Goal: Information Seeking & Learning: Check status

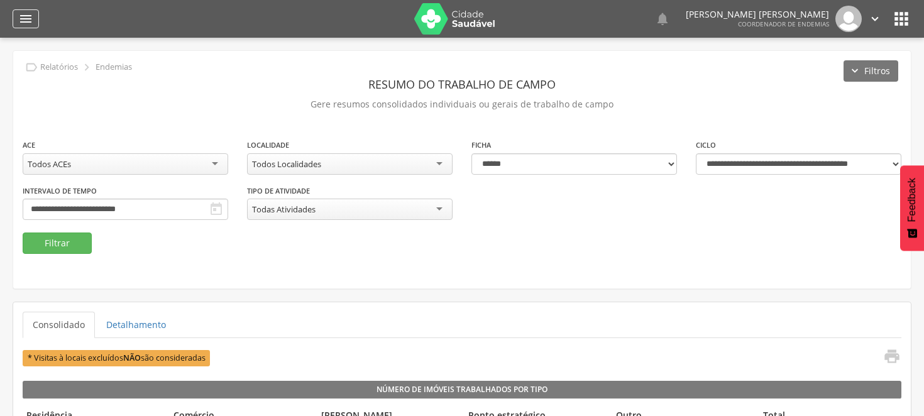
click at [29, 16] on icon "" at bounding box center [25, 18] width 15 height 15
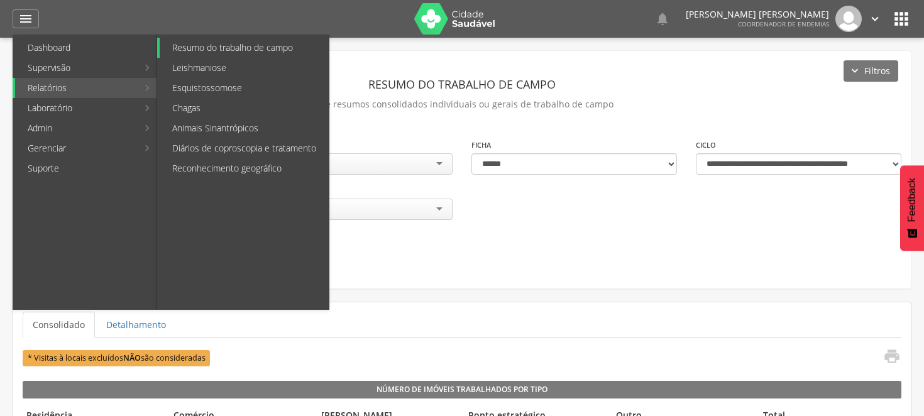
click at [231, 41] on link "Resumo do trabalho de campo" at bounding box center [244, 48] width 169 height 20
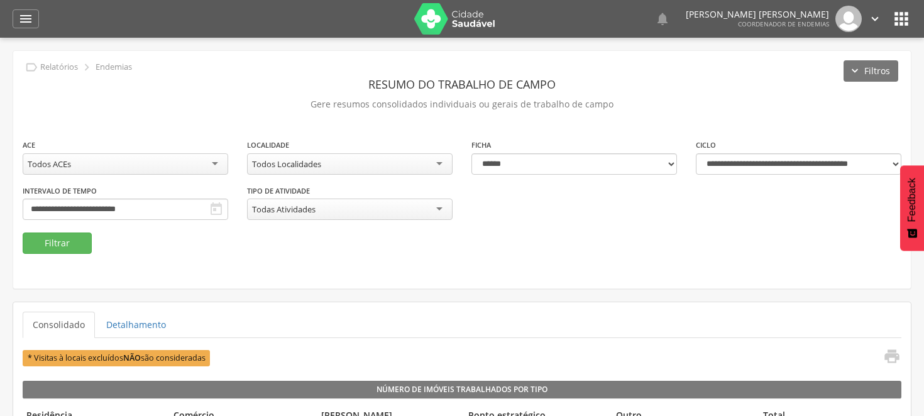
click at [310, 210] on div "**********" at bounding box center [461, 185] width 897 height 94
click at [218, 160] on div "Todos ACEs" at bounding box center [126, 163] width 206 height 21
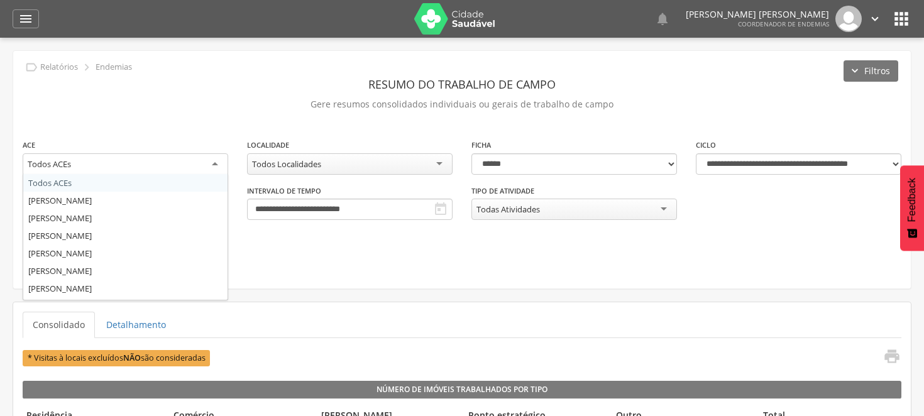
click at [133, 181] on div "**********" at bounding box center [125, 161] width 224 height 47
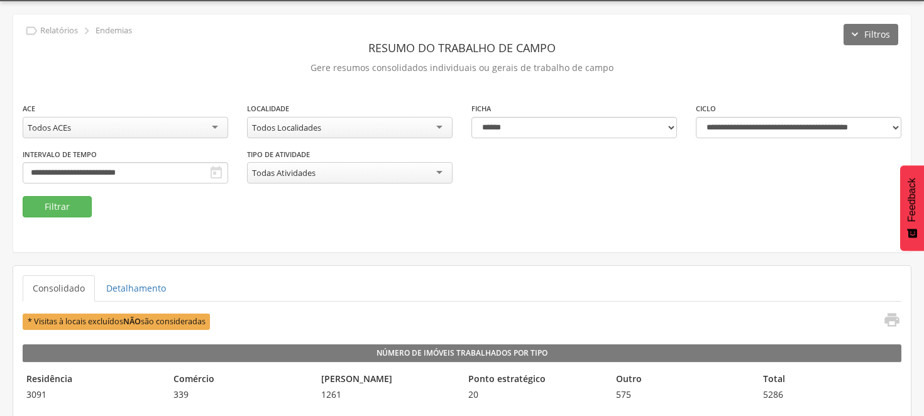
scroll to position [70, 0]
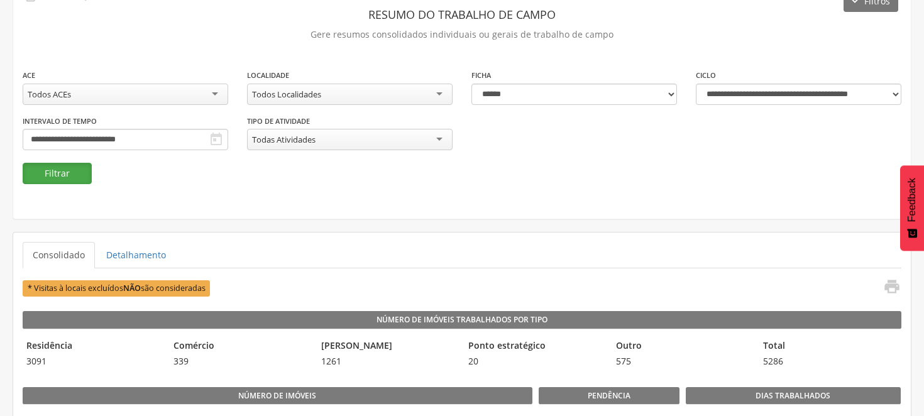
click at [66, 168] on button "Filtrar" at bounding box center [57, 173] width 69 height 21
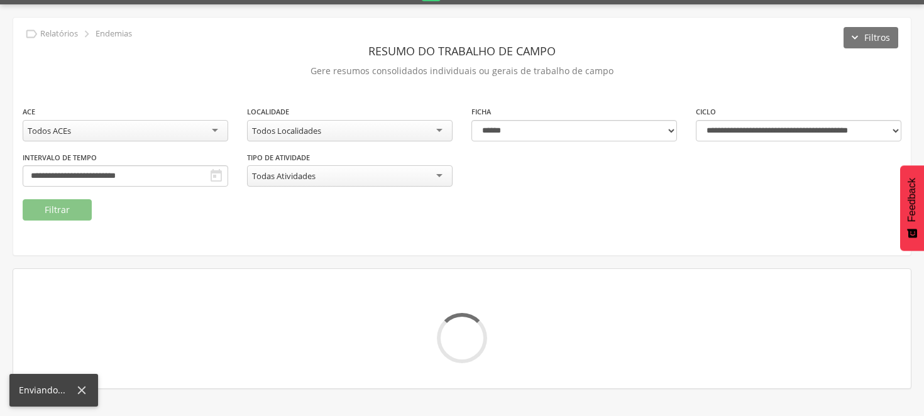
scroll to position [38, 0]
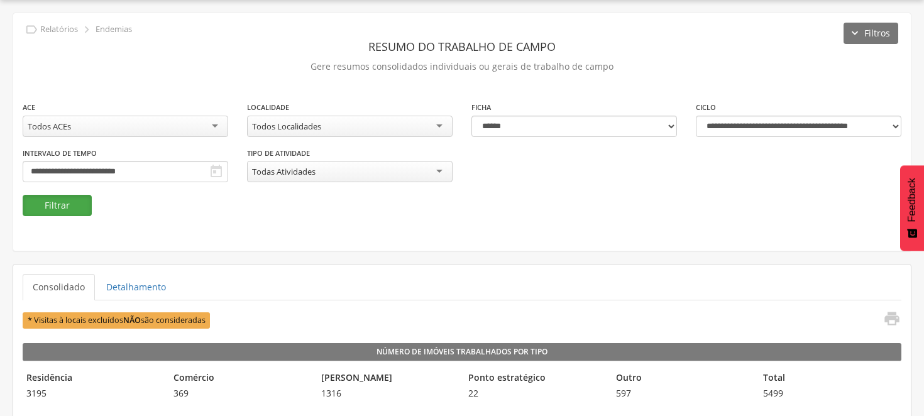
click at [73, 201] on button "Filtrar" at bounding box center [57, 205] width 69 height 21
click at [73, 204] on button "Filtrar" at bounding box center [57, 205] width 69 height 21
click at [74, 209] on button "Filtrar" at bounding box center [57, 205] width 69 height 21
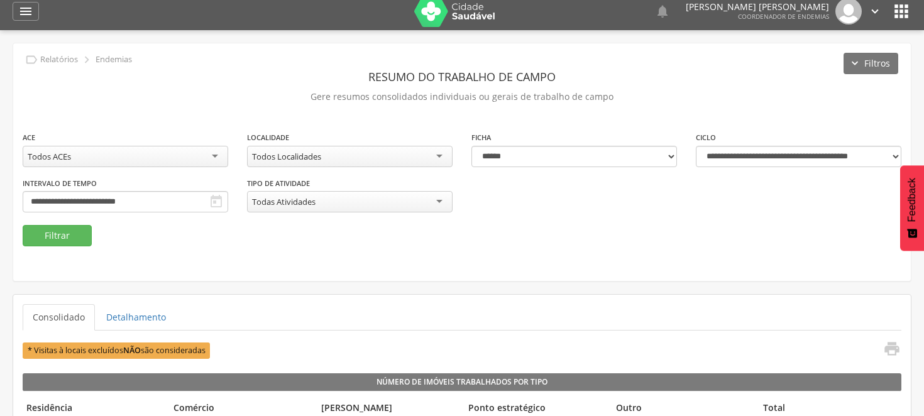
scroll to position [0, 0]
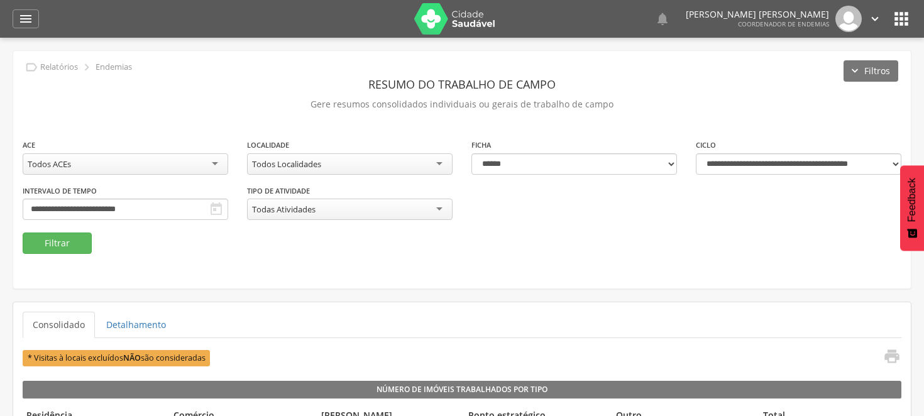
click at [214, 160] on div "Todos ACEs" at bounding box center [126, 163] width 206 height 21
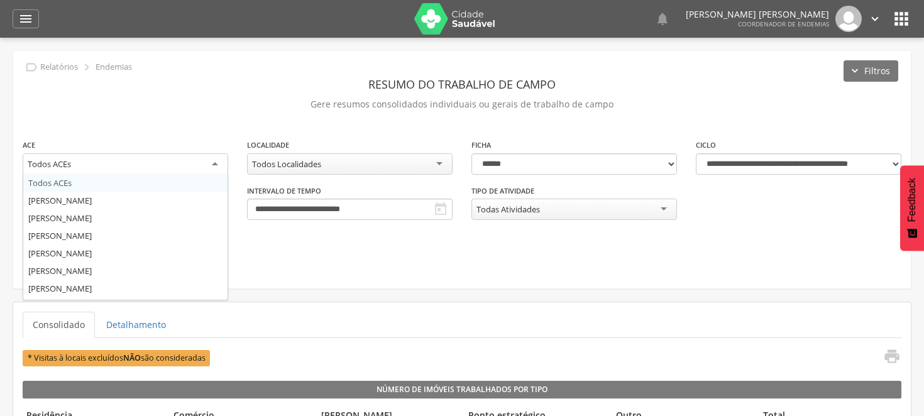
click at [246, 75] on header "Resumo do Trabalho de Campo" at bounding box center [462, 84] width 879 height 23
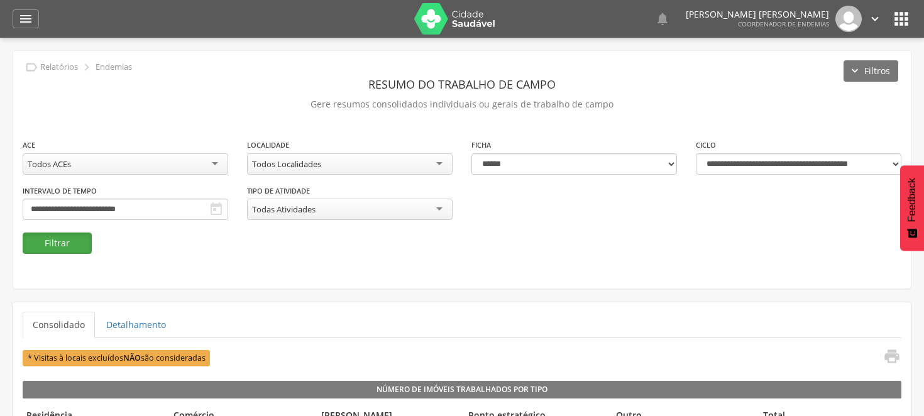
click at [58, 236] on button "Filtrar" at bounding box center [57, 243] width 69 height 21
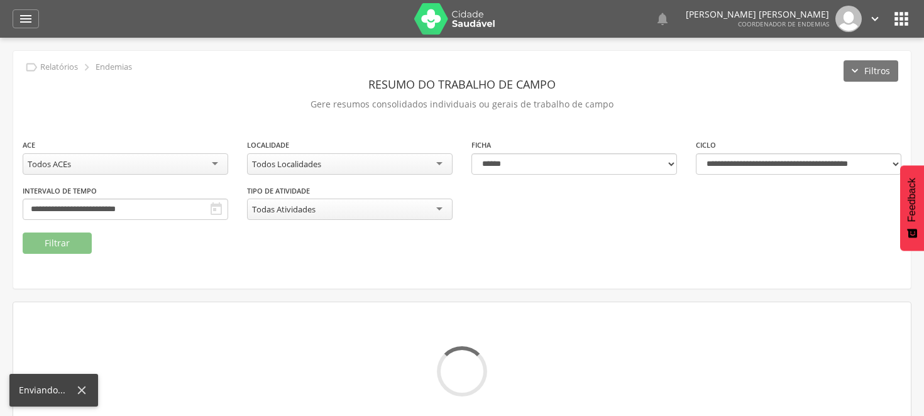
click at [440, 158] on div "Todos Localidades" at bounding box center [350, 163] width 206 height 21
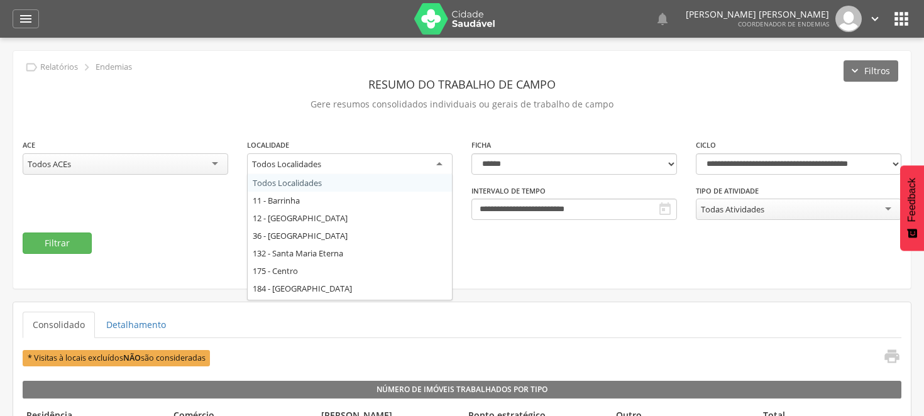
click at [289, 268] on div "**********" at bounding box center [461, 170] width 897 height 238
click at [278, 71] on div "**********" at bounding box center [461, 170] width 897 height 238
click at [674, 254] on div "**********" at bounding box center [461, 170] width 897 height 238
click at [668, 254] on div "**********" at bounding box center [461, 170] width 897 height 238
click at [656, 254] on div "**********" at bounding box center [461, 170] width 897 height 238
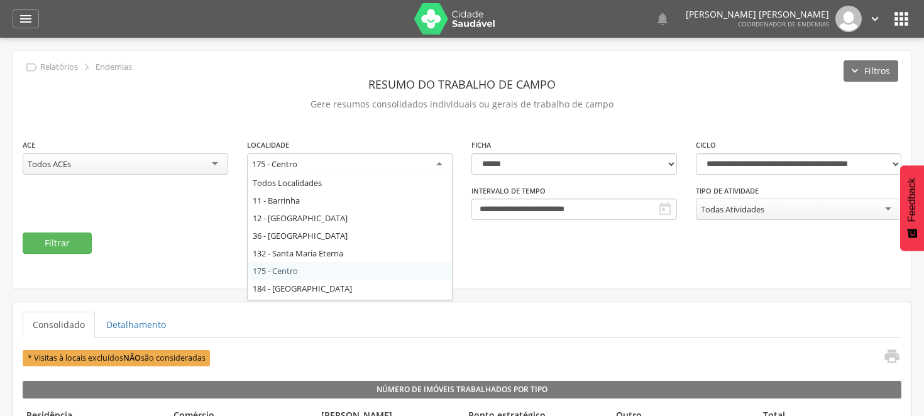
click at [334, 266] on div "**********" at bounding box center [461, 170] width 897 height 238
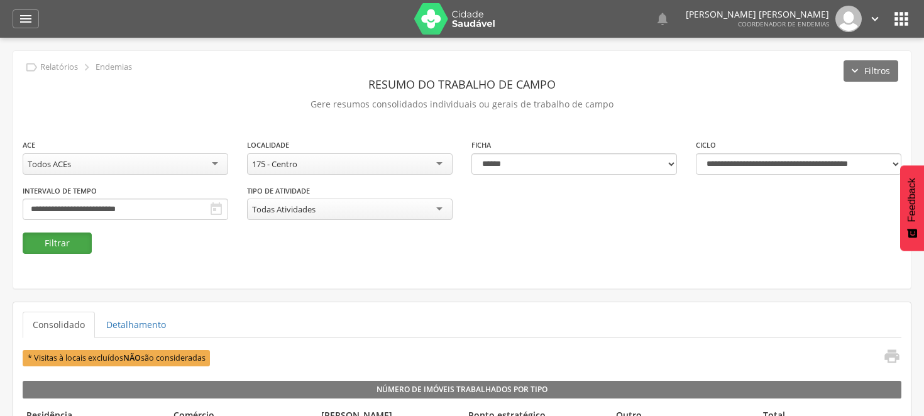
click at [49, 234] on button "Filtrar" at bounding box center [57, 243] width 69 height 21
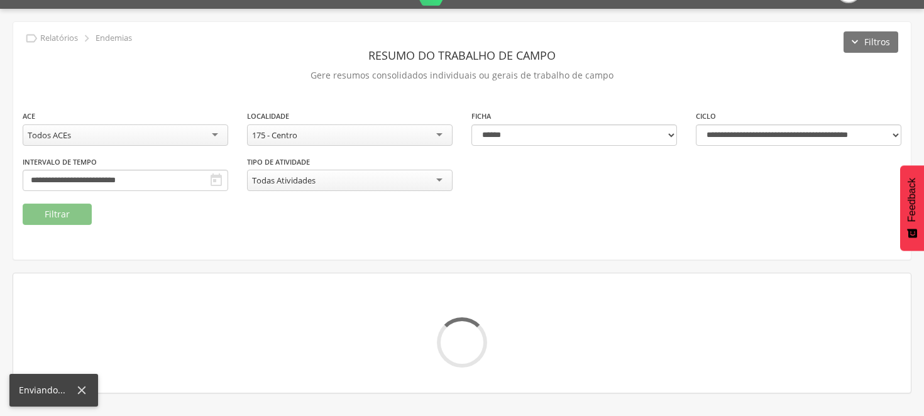
scroll to position [38, 0]
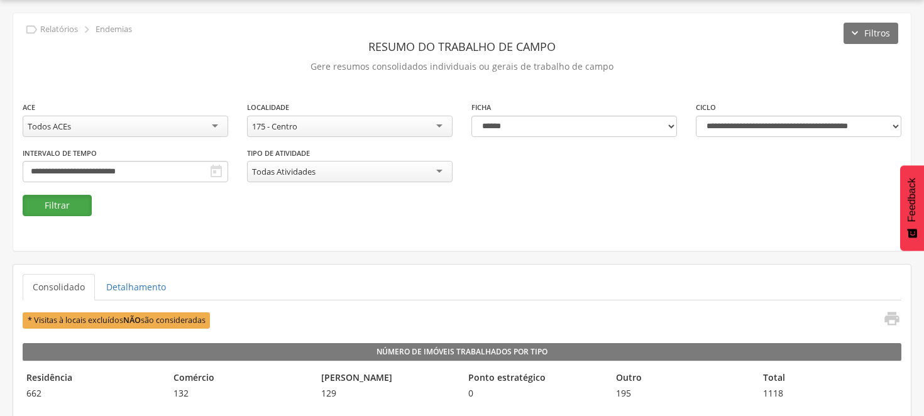
click at [76, 204] on button "Filtrar" at bounding box center [57, 205] width 69 height 21
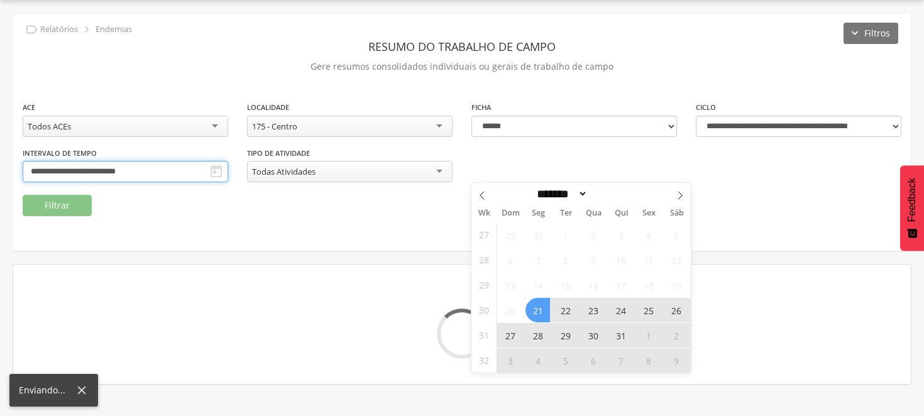
click at [228, 168] on input "**********" at bounding box center [126, 171] width 206 height 21
click at [676, 194] on icon at bounding box center [680, 195] width 9 height 9
select select "*"
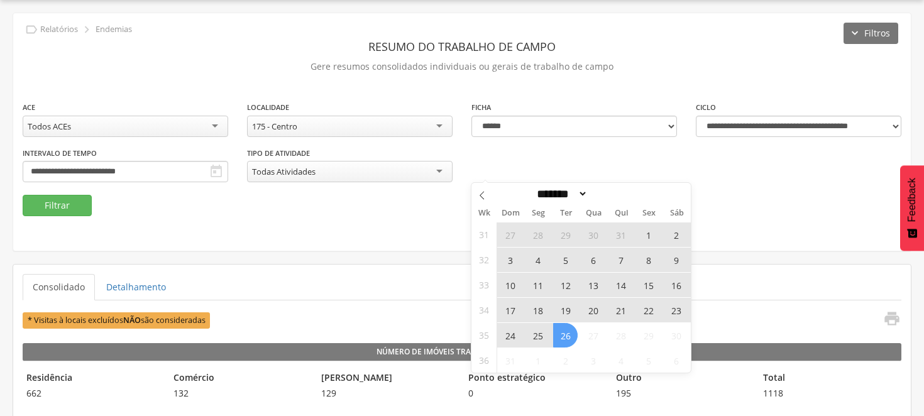
click at [508, 304] on span "17" at bounding box center [510, 310] width 25 height 25
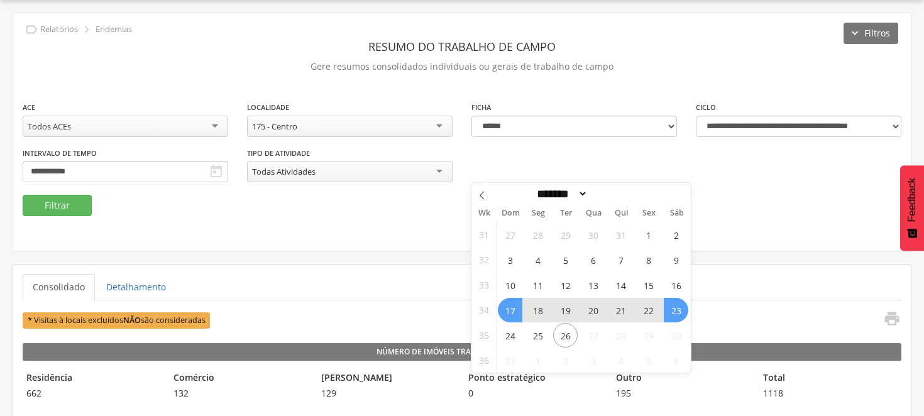
click at [679, 310] on span "23" at bounding box center [676, 310] width 25 height 25
type input "**********"
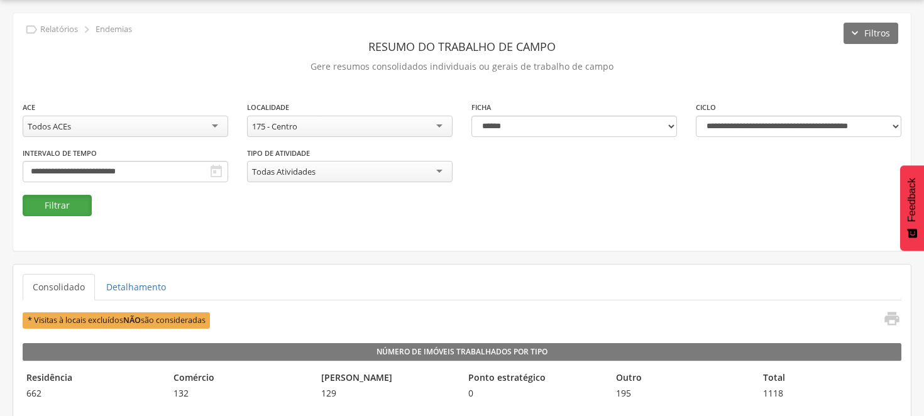
click at [53, 203] on button "Filtrar" at bounding box center [57, 205] width 69 height 21
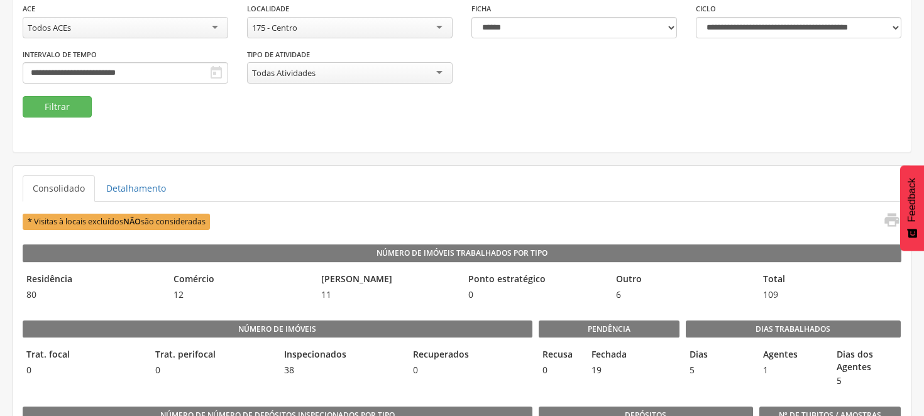
scroll to position [107, 0]
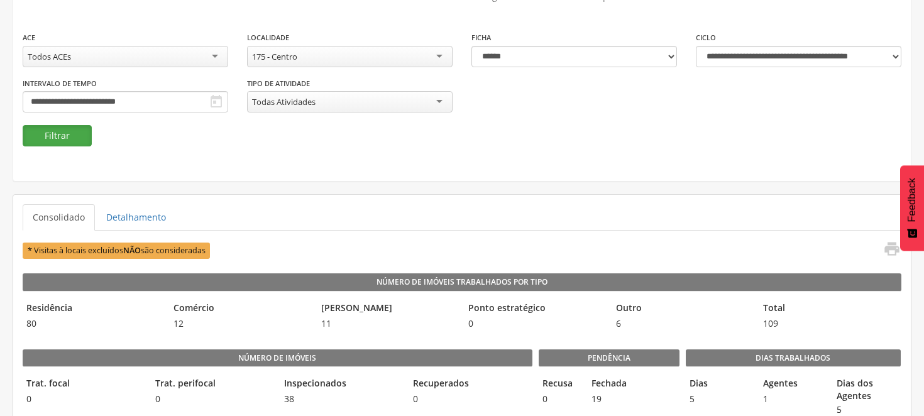
click at [80, 140] on button "Filtrar" at bounding box center [57, 135] width 69 height 21
click at [79, 139] on button "Filtrar" at bounding box center [57, 135] width 69 height 21
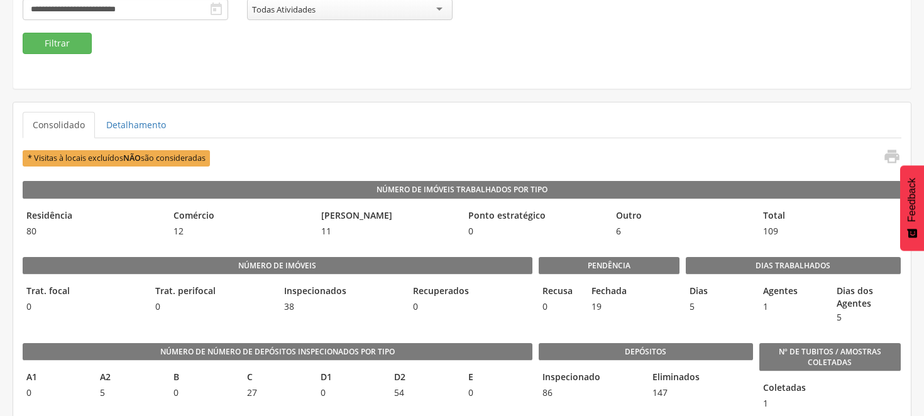
scroll to position [177, 0]
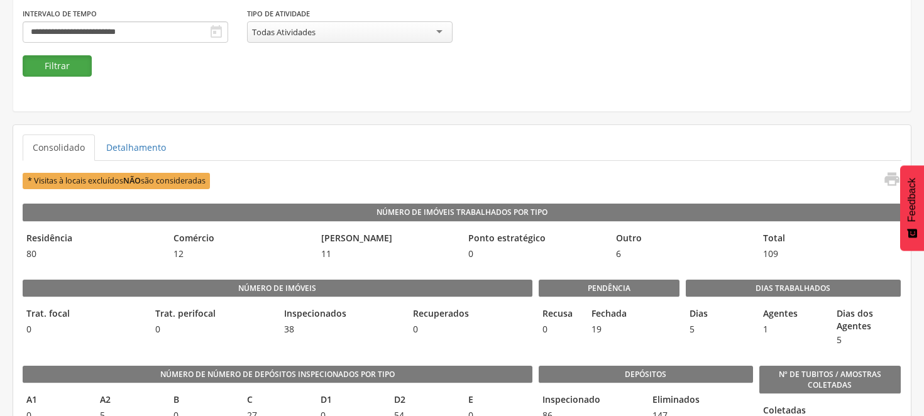
click at [65, 65] on button "Filtrar" at bounding box center [57, 65] width 69 height 21
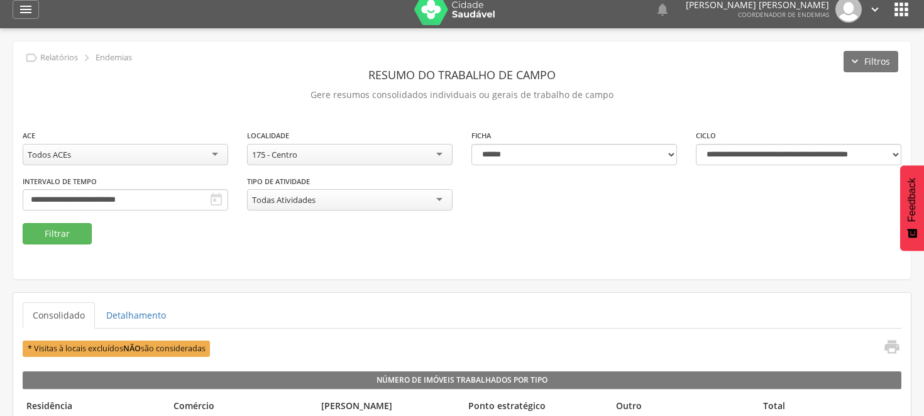
scroll to position [0, 0]
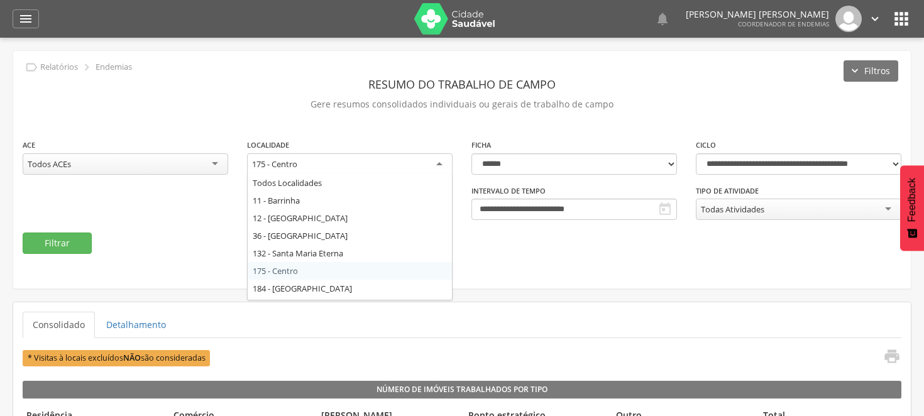
click at [442, 162] on div "175 - Centro" at bounding box center [350, 164] width 206 height 23
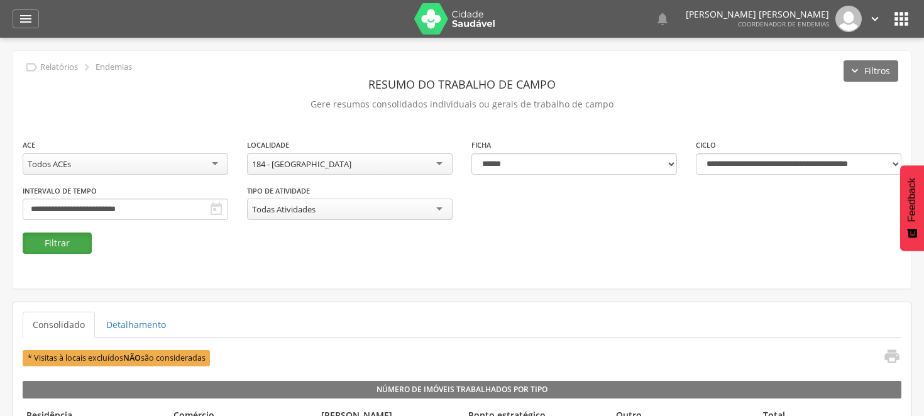
click at [68, 246] on button "Filtrar" at bounding box center [57, 243] width 69 height 21
click at [73, 246] on button "Filtrar" at bounding box center [57, 243] width 69 height 21
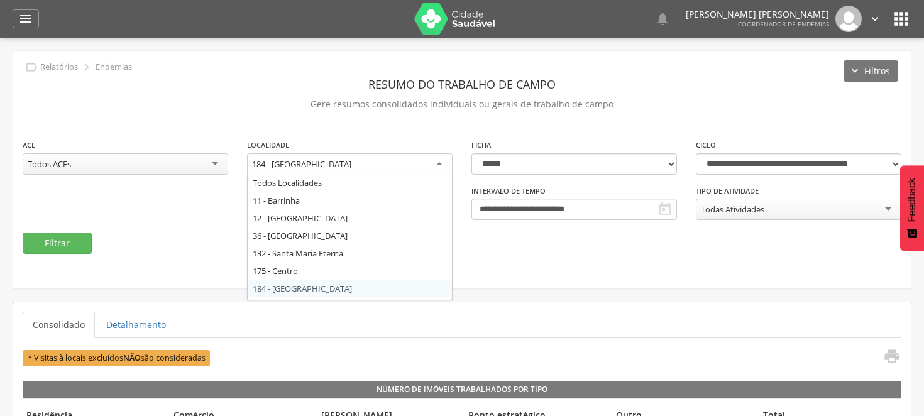
click at [439, 164] on div "184 - [GEOGRAPHIC_DATA]" at bounding box center [350, 164] width 206 height 23
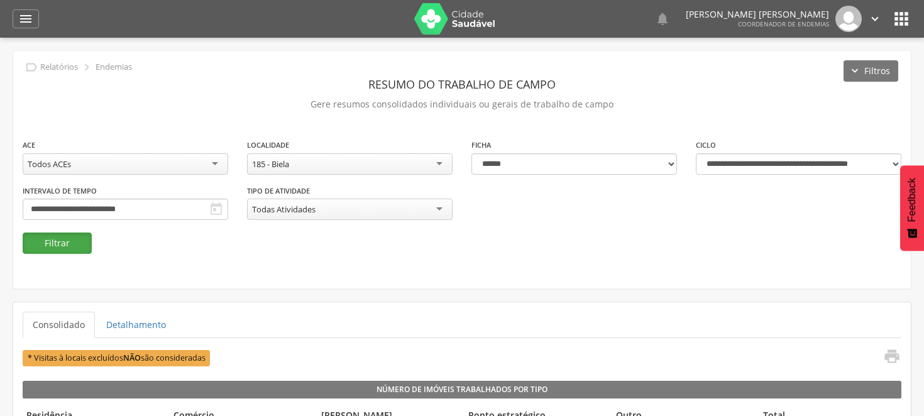
click at [45, 241] on button "Filtrar" at bounding box center [57, 243] width 69 height 21
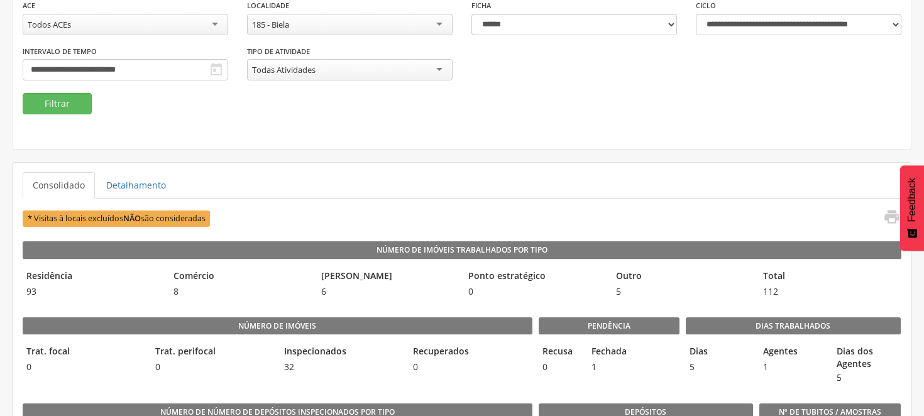
scroll to position [70, 0]
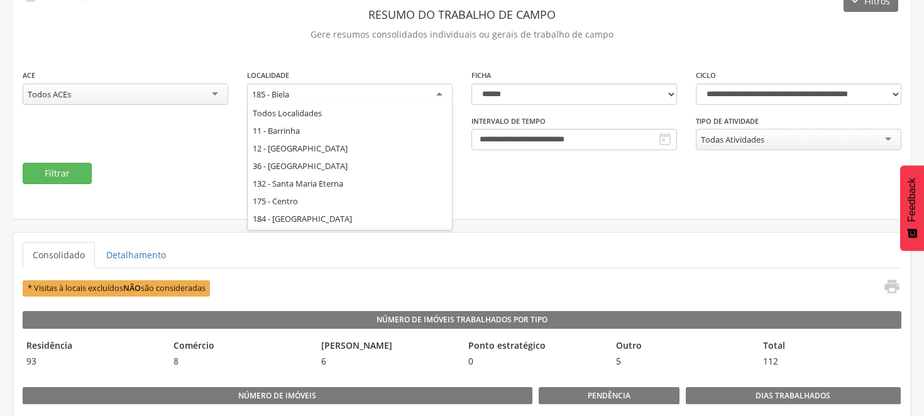
click at [438, 90] on div "185 - Biela" at bounding box center [350, 95] width 206 height 23
click at [352, 196] on div "**********" at bounding box center [461, 100] width 897 height 238
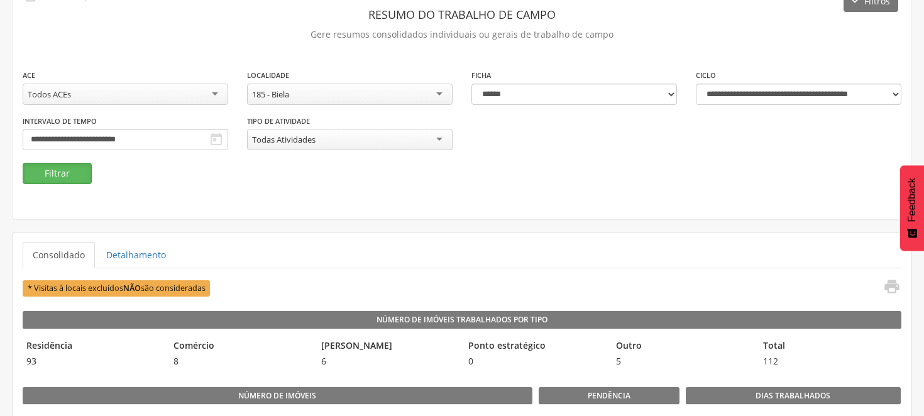
drag, startPoint x: 60, startPoint y: 172, endPoint x: 77, endPoint y: 170, distance: 16.4
click at [60, 172] on button "Filtrar" at bounding box center [57, 173] width 69 height 21
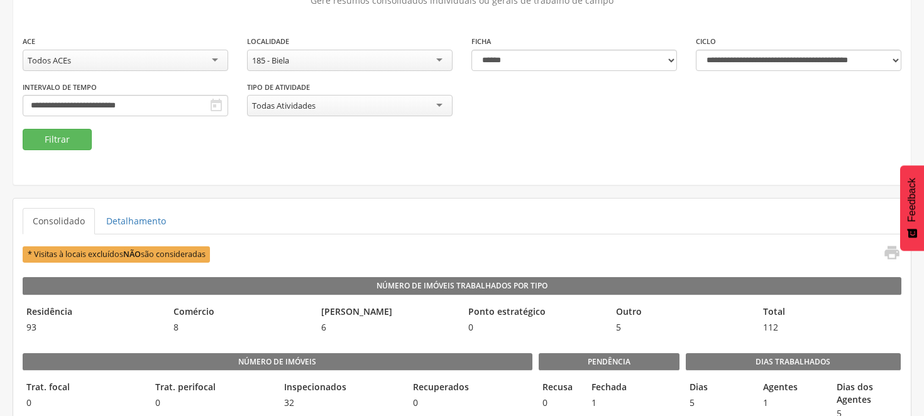
scroll to position [0, 0]
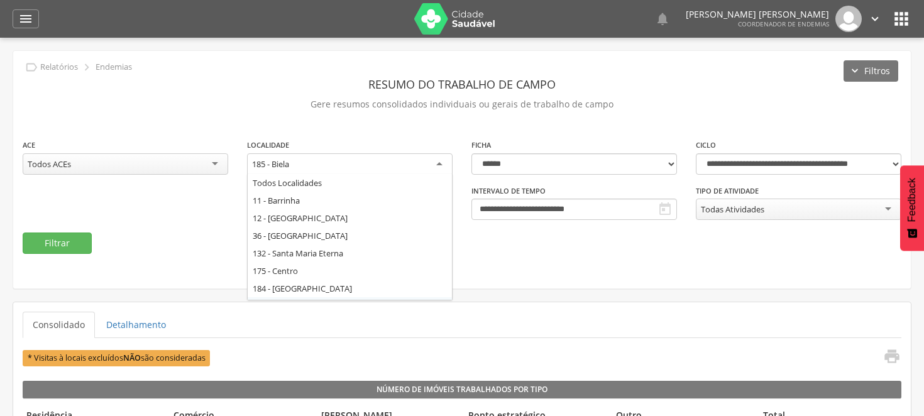
click at [440, 157] on div "185 - Biela" at bounding box center [350, 164] width 206 height 23
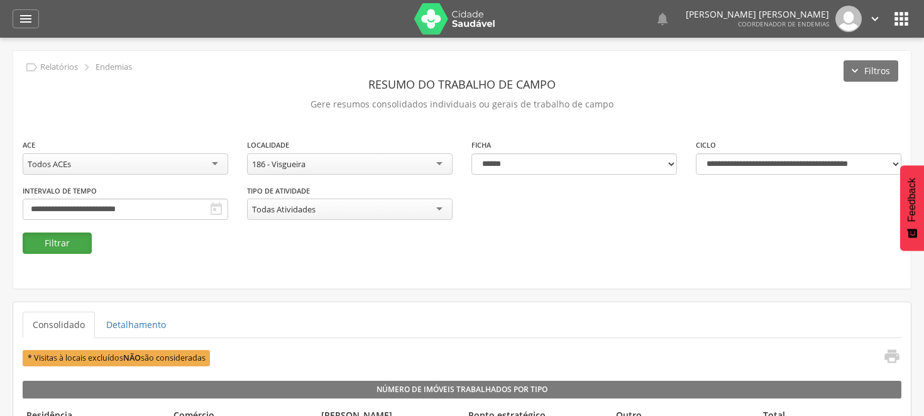
click at [77, 233] on button "Filtrar" at bounding box center [57, 243] width 69 height 21
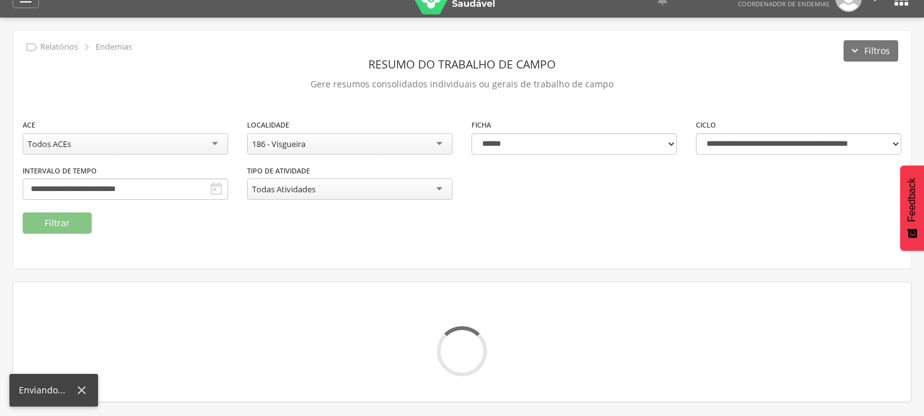
scroll to position [38, 0]
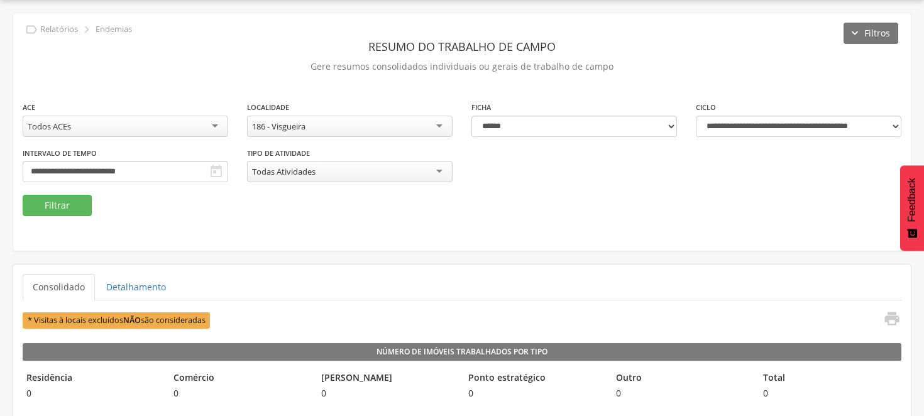
click at [438, 121] on div "186 - Visgueira" at bounding box center [350, 126] width 206 height 21
click at [82, 207] on button "Filtrar" at bounding box center [57, 205] width 69 height 21
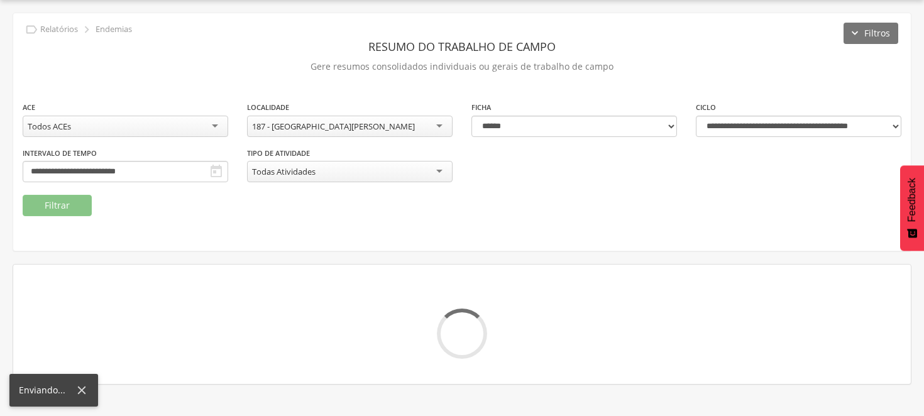
click at [441, 127] on div "187 - [GEOGRAPHIC_DATA][PERSON_NAME]" at bounding box center [350, 126] width 206 height 21
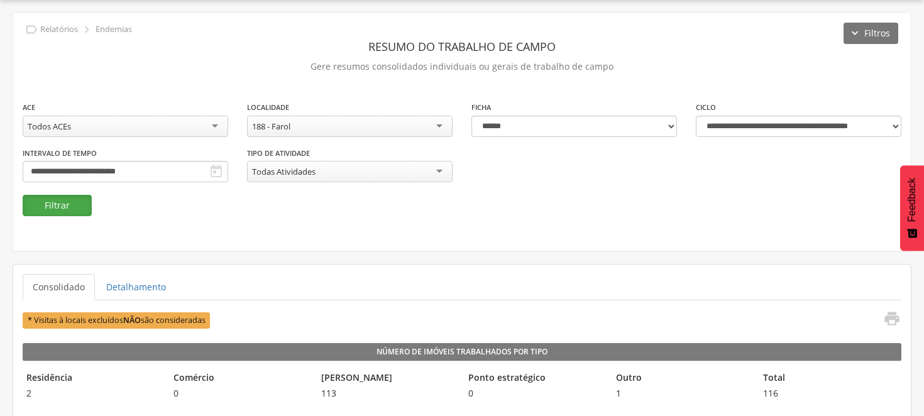
click at [82, 205] on button "Filtrar" at bounding box center [57, 205] width 69 height 21
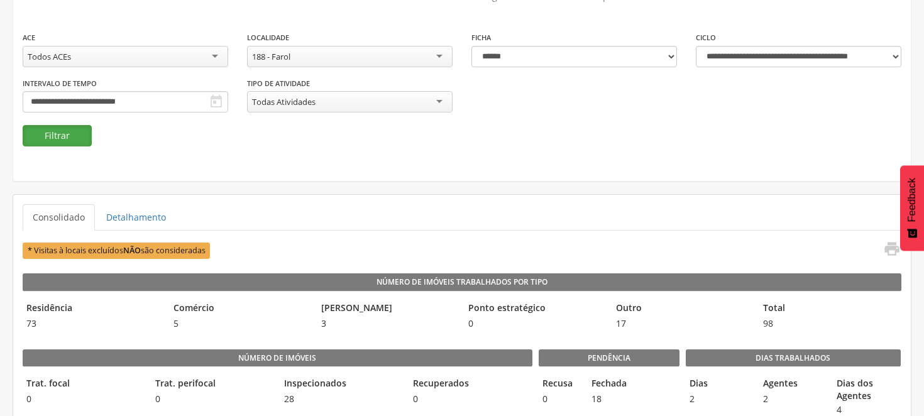
click at [72, 139] on button "Filtrar" at bounding box center [57, 135] width 69 height 21
click at [71, 130] on button "Filtrar" at bounding box center [57, 135] width 69 height 21
click at [57, 134] on button "Filtrar" at bounding box center [57, 135] width 69 height 21
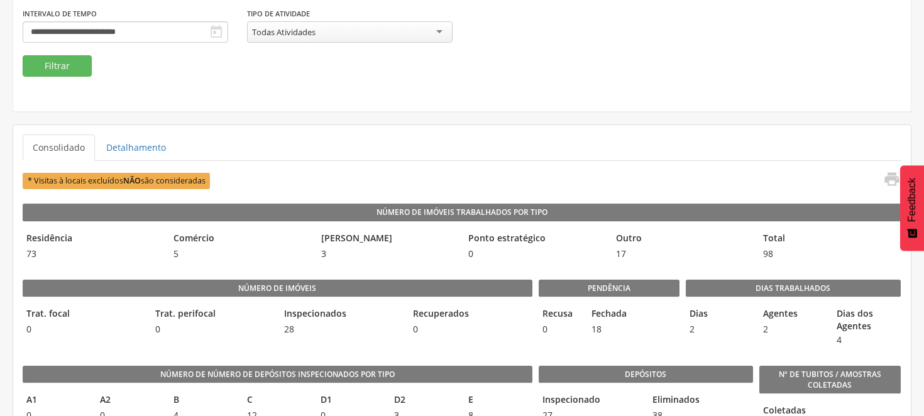
scroll to position [38, 0]
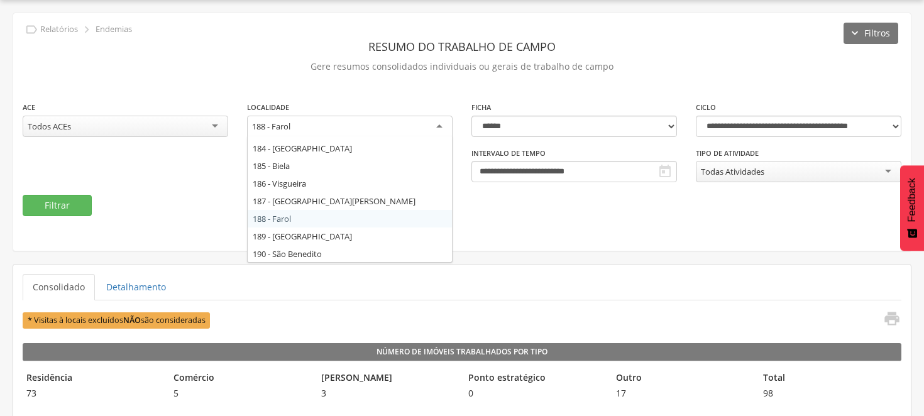
click at [438, 121] on div "188 - Farol" at bounding box center [350, 127] width 206 height 23
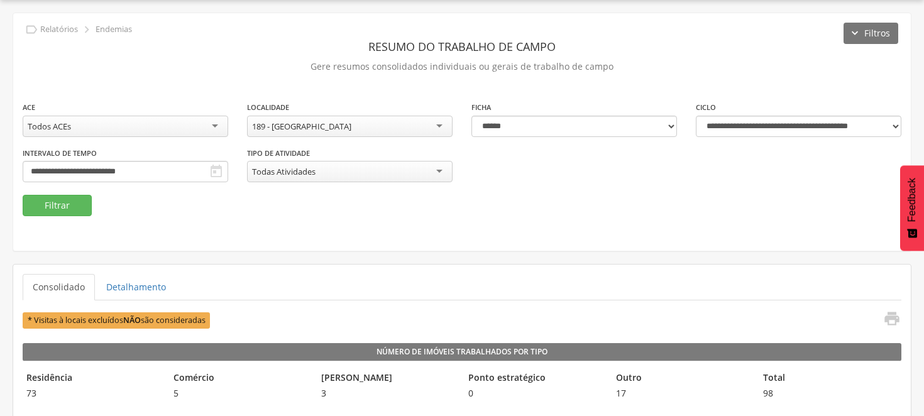
scroll to position [0, 0]
click at [64, 204] on button "Filtrar" at bounding box center [57, 205] width 69 height 21
click at [441, 124] on div "189 - [GEOGRAPHIC_DATA]" at bounding box center [350, 126] width 206 height 21
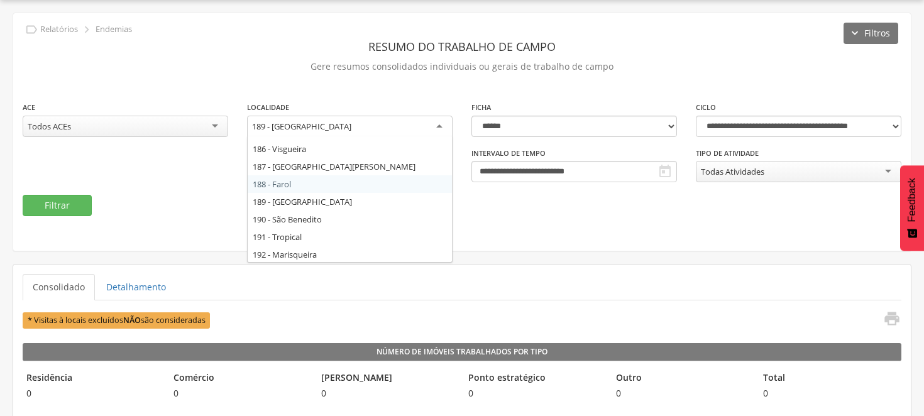
scroll to position [138, 0]
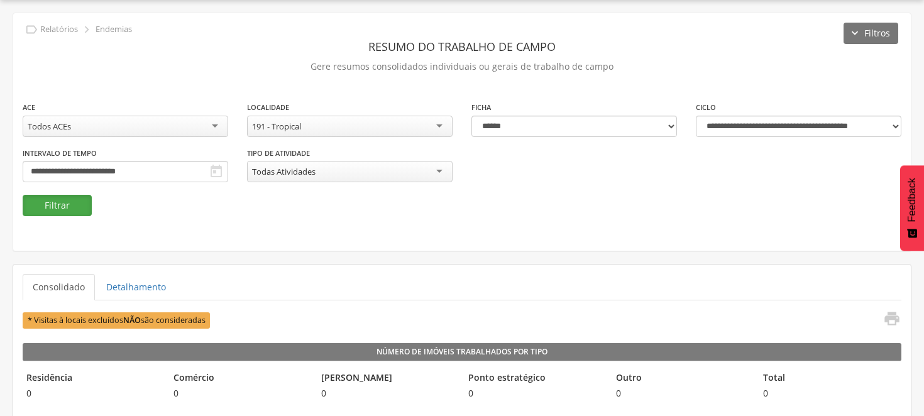
click at [73, 211] on button "Filtrar" at bounding box center [57, 205] width 69 height 21
click at [437, 121] on div "191 - Tropical" at bounding box center [350, 126] width 206 height 21
click at [71, 209] on button "Filtrar" at bounding box center [57, 205] width 69 height 21
click at [40, 206] on button "Filtrar" at bounding box center [57, 205] width 69 height 21
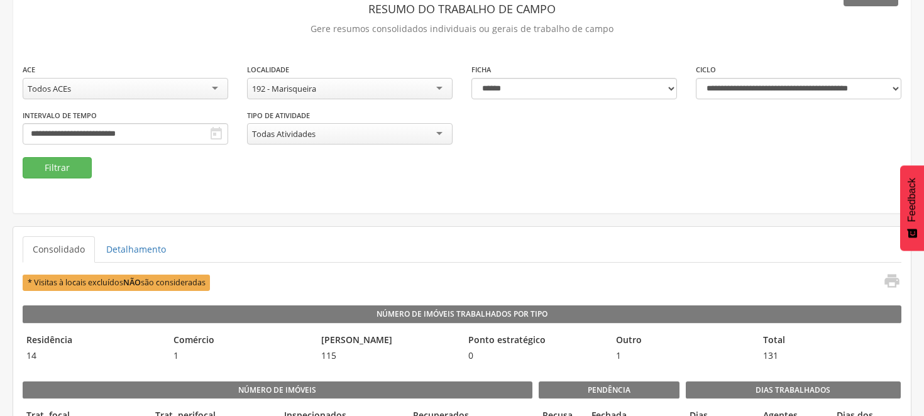
scroll to position [70, 0]
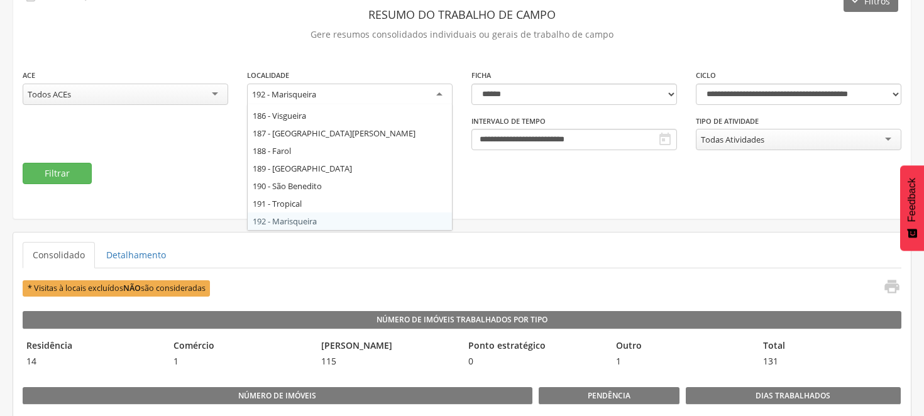
click at [440, 87] on div "192 - Marisqueira" at bounding box center [350, 95] width 206 height 23
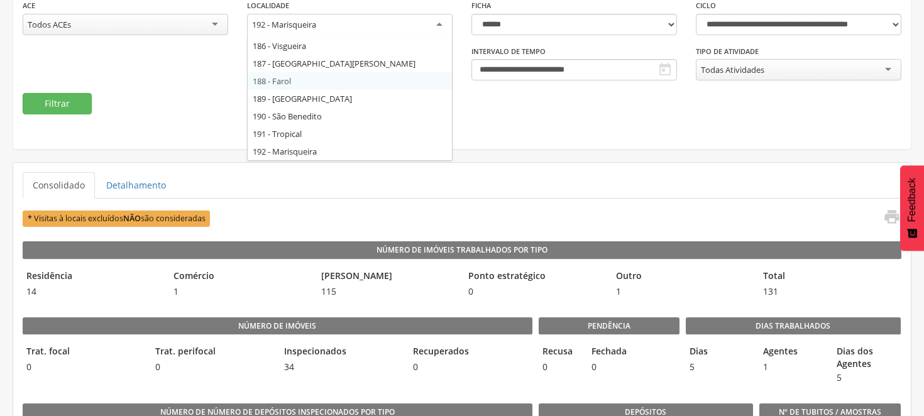
click at [639, 133] on div "**********" at bounding box center [461, 30] width 897 height 238
click at [440, 19] on div "192 - Marisqueira" at bounding box center [350, 25] width 206 height 23
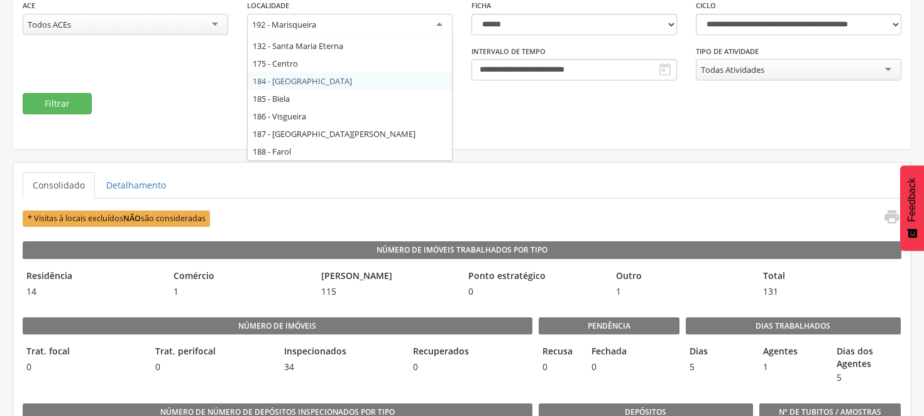
scroll to position [0, 0]
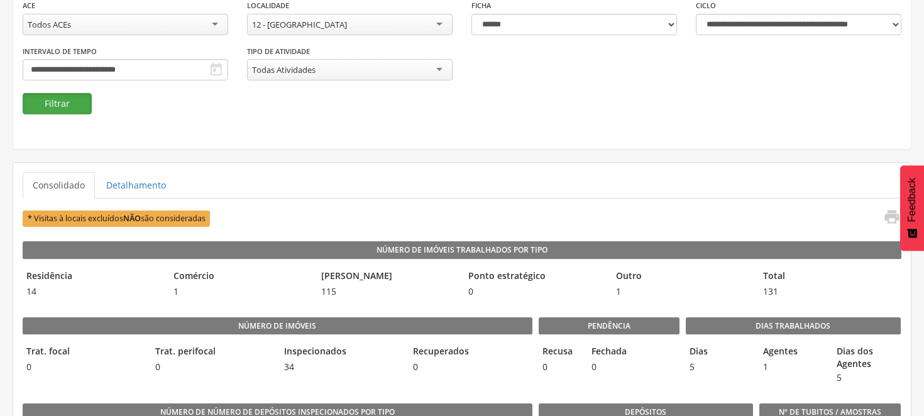
click at [77, 104] on button "Filtrar" at bounding box center [57, 103] width 69 height 21
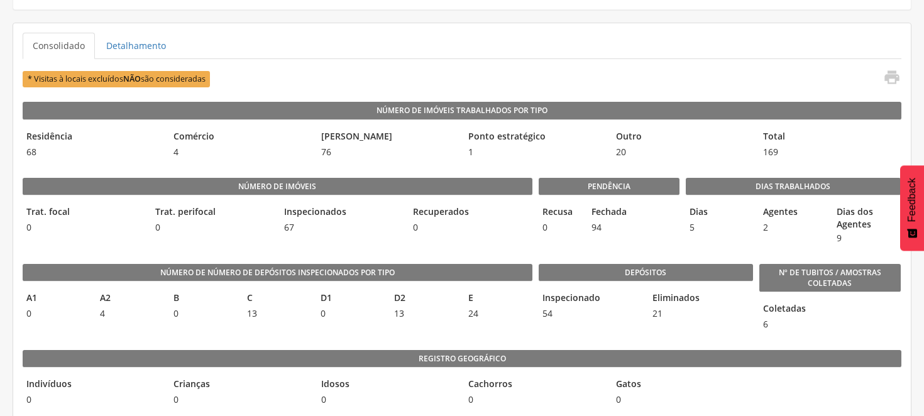
scroll to position [209, 0]
